Goal: Find specific page/section: Find specific page/section

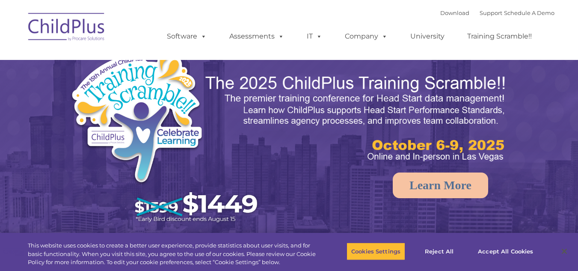
select select "MEDIUM"
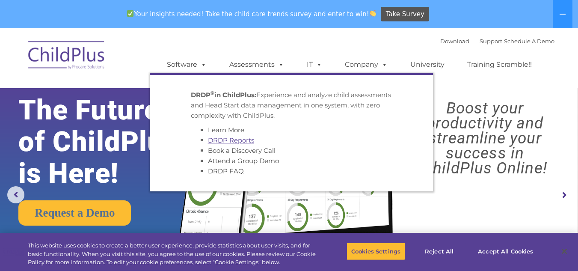
click at [239, 141] on link "DRDP Reports" at bounding box center [231, 140] width 46 height 8
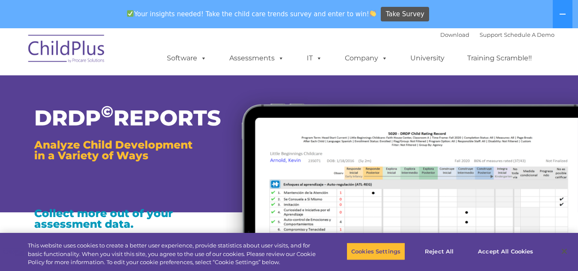
click at [239, 141] on img at bounding box center [396, 234] width 365 height 309
